Goal: Task Accomplishment & Management: Manage account settings

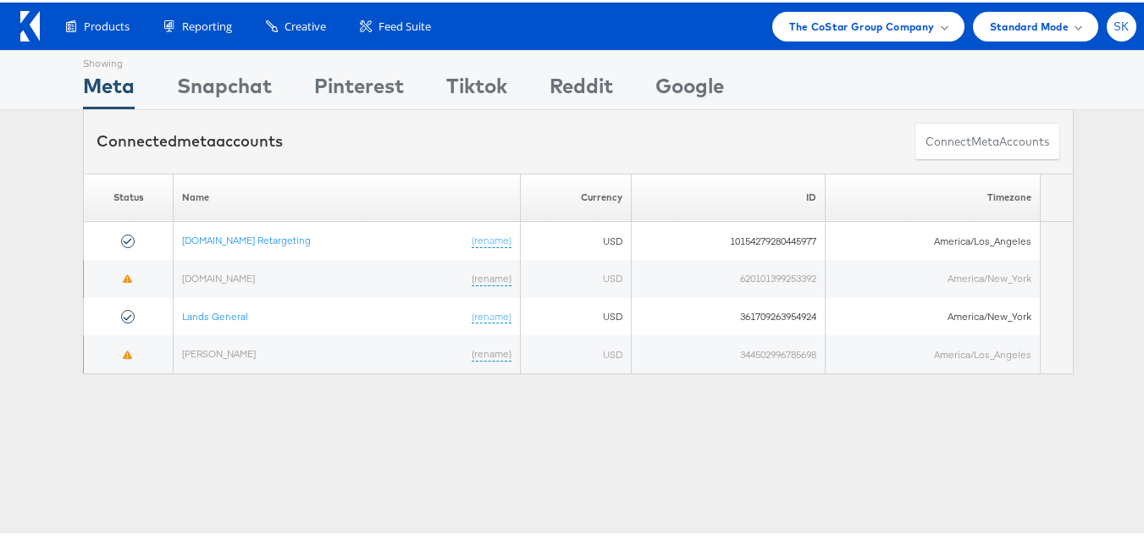
click at [1114, 23] on span "SK" at bounding box center [1122, 24] width 16 height 11
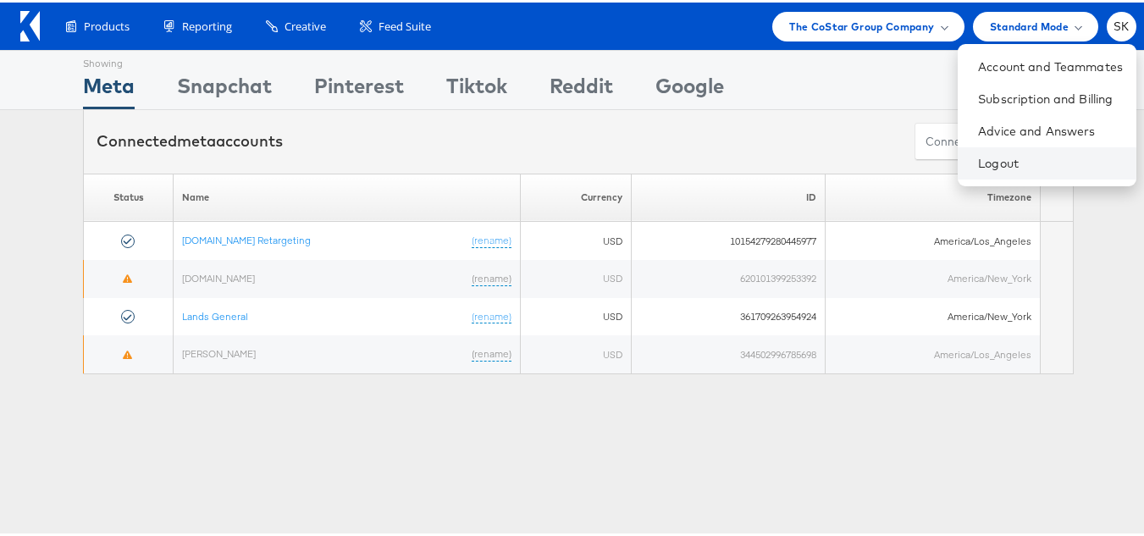
click at [958, 167] on li "Logout" at bounding box center [1047, 161] width 179 height 32
click at [981, 161] on link "Logout" at bounding box center [1050, 160] width 145 height 17
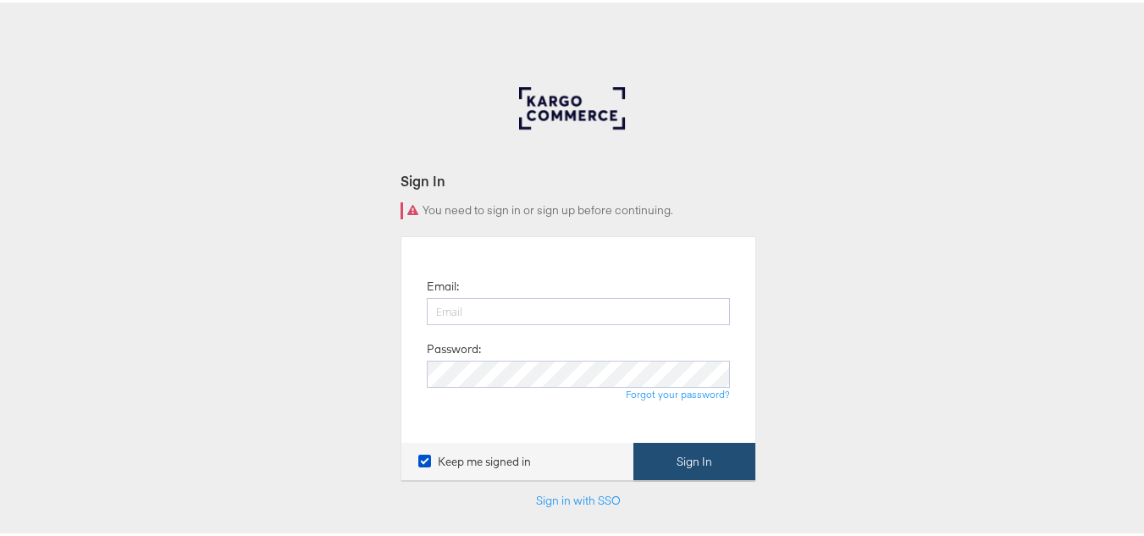
type input "[PERSON_NAME][EMAIL_ADDRESS][DOMAIN_NAME]"
click at [637, 455] on button "Sign In" at bounding box center [694, 459] width 122 height 38
